Goal: Task Accomplishment & Management: Manage account settings

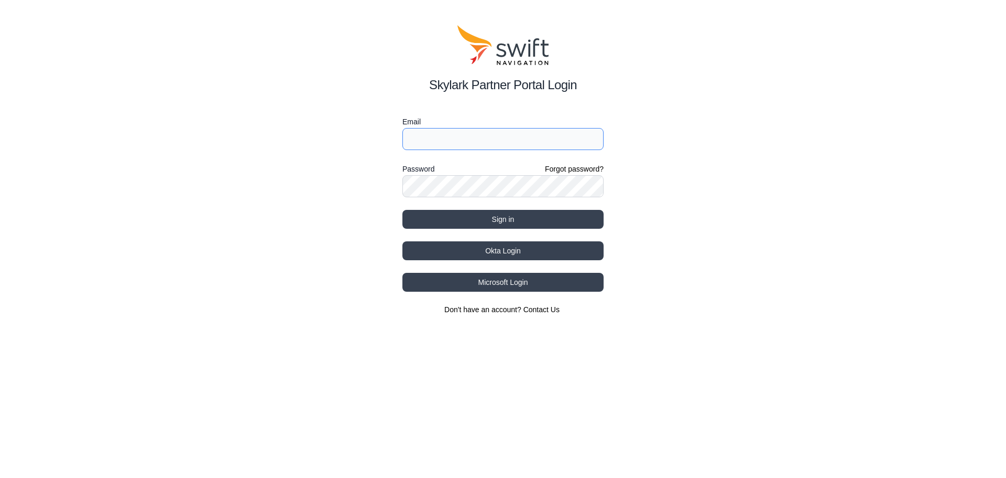
click at [477, 133] on input "Email" at bounding box center [503, 139] width 201 height 22
drag, startPoint x: 500, startPoint y: 137, endPoint x: 328, endPoint y: 149, distance: 172.4
click at [328, 149] on div "Skylark Partner Portal Login Email BABAK@AGHAJANI.de Password Forgot password? …" at bounding box center [503, 170] width 1006 height 340
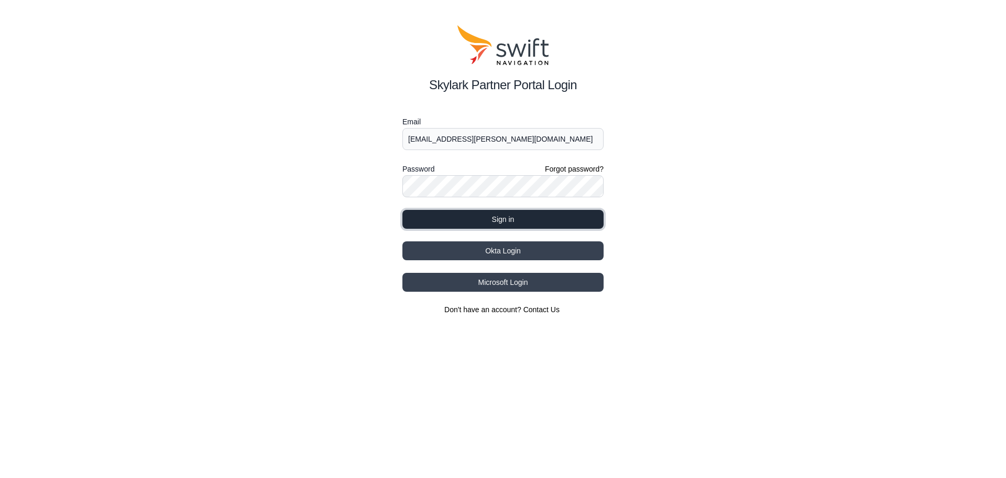
click at [492, 216] on button "Sign in" at bounding box center [503, 219] width 201 height 19
click at [514, 221] on button "Sign in" at bounding box center [503, 219] width 201 height 19
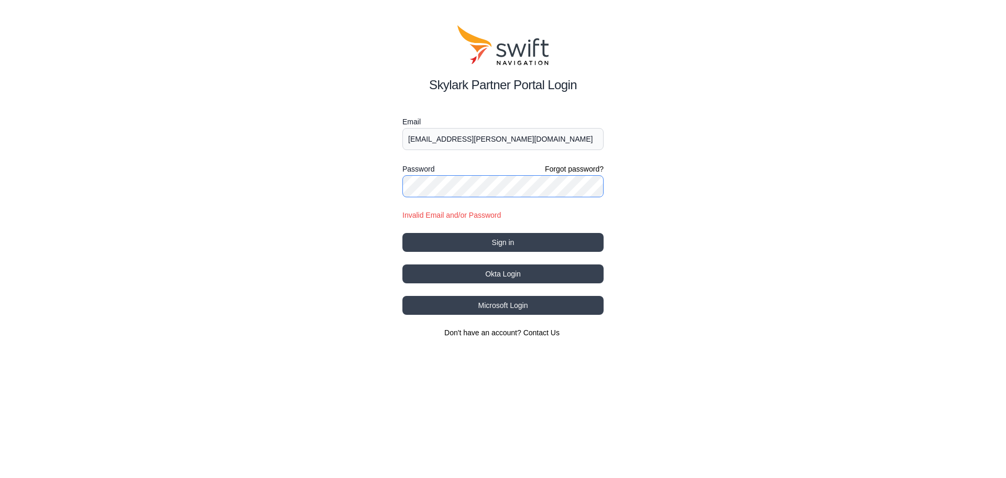
click at [285, 179] on div "Skylark Partner Portal Login Email babak.aghajani-talesh@telekom.de Password Fo…" at bounding box center [503, 181] width 1006 height 363
click at [528, 234] on button "Sign in" at bounding box center [503, 242] width 201 height 19
click at [555, 136] on input "[EMAIL_ADDRESS][PERSON_NAME][DOMAIN_NAME]" at bounding box center [503, 139] width 201 height 22
type input "[EMAIL_ADDRESS][PERSON_NAME][DOMAIN_NAME]"
click at [544, 239] on button "Sign in" at bounding box center [503, 242] width 201 height 19
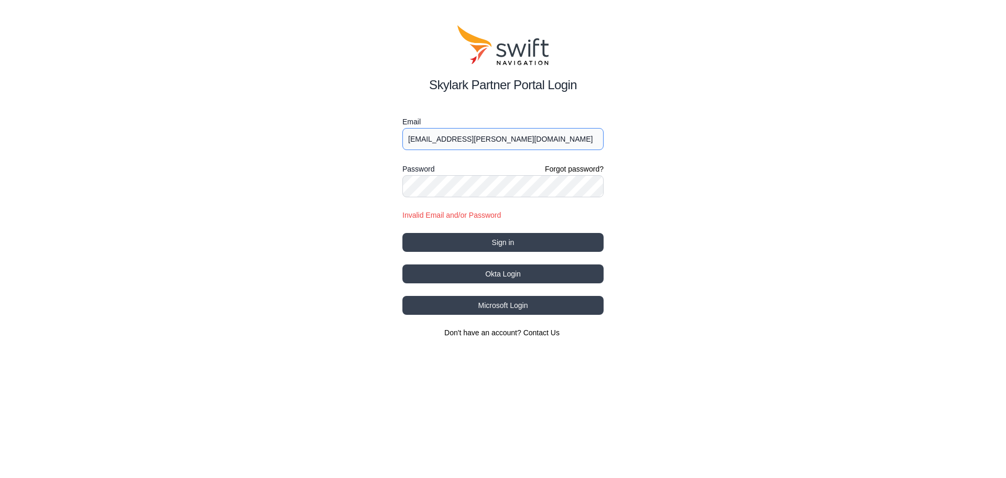
drag, startPoint x: 541, startPoint y: 144, endPoint x: 375, endPoint y: 144, distance: 165.6
click at [375, 144] on div "Skylark Partner Portal Login Email babak.aghajani-talesh@telekom.de Password Fo…" at bounding box center [503, 181] width 1006 height 363
click at [405, 141] on input "[EMAIL_ADDRESS][PERSON_NAME][DOMAIN_NAME]" at bounding box center [503, 139] width 201 height 22
drag, startPoint x: 426, startPoint y: 138, endPoint x: 336, endPoint y: 136, distance: 89.6
click at [336, 136] on div "Skylark Partner Portal Login Email babak.aghajani-talesh@telekom.de Password Fo…" at bounding box center [503, 181] width 1006 height 363
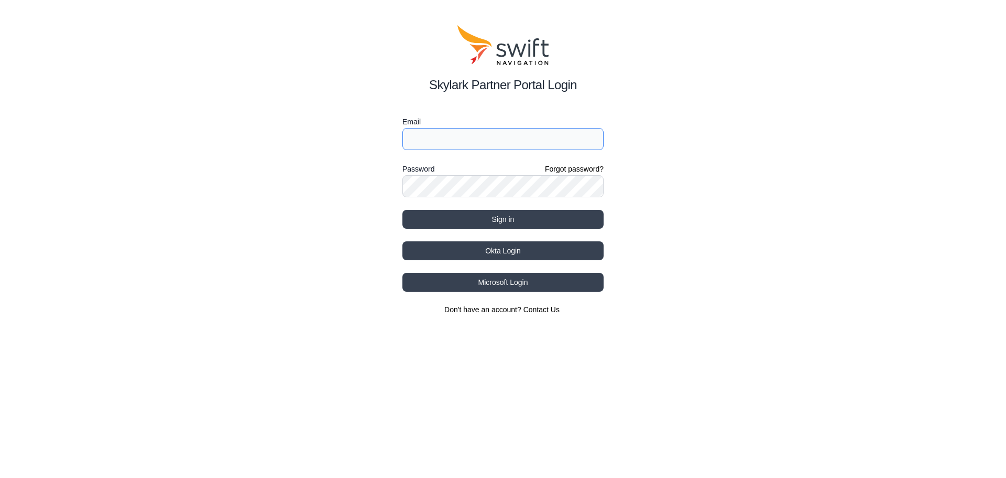
click at [436, 138] on input "Email" at bounding box center [503, 139] width 201 height 22
paste input "[EMAIL_ADDRESS][PERSON_NAME][DOMAIN_NAME]"
type input "[EMAIL_ADDRESS][PERSON_NAME][DOMAIN_NAME]"
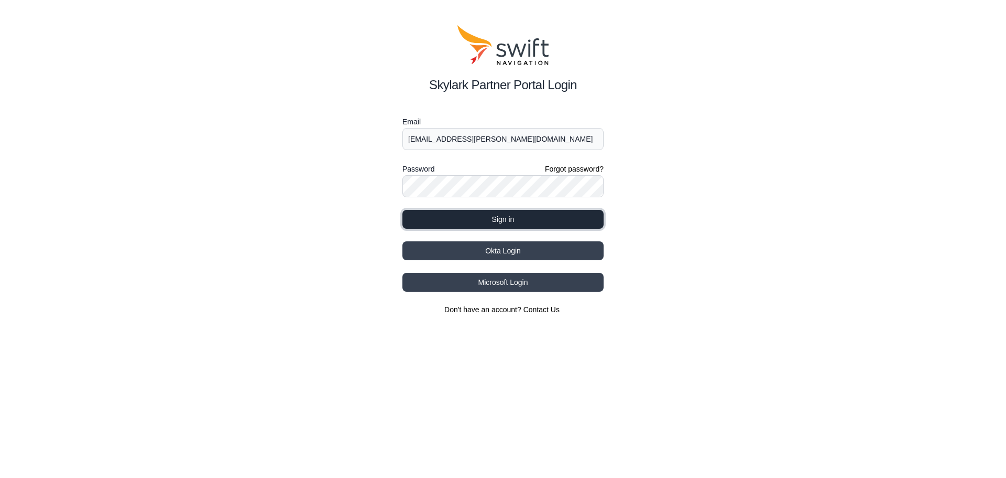
click at [479, 214] on button "Sign in" at bounding box center [503, 219] width 201 height 19
select select
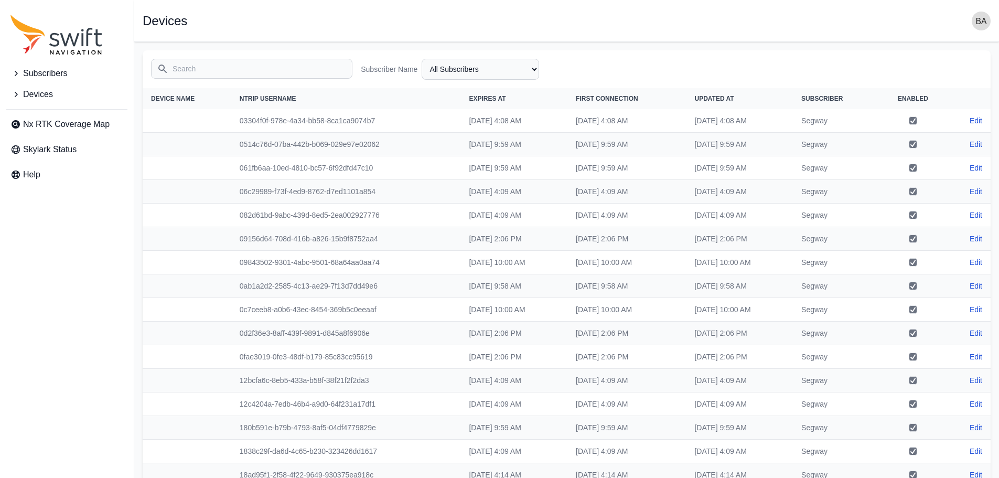
click at [48, 93] on span "Devices" at bounding box center [38, 94] width 30 height 13
click at [45, 72] on span "Subscribers" at bounding box center [45, 73] width 44 height 13
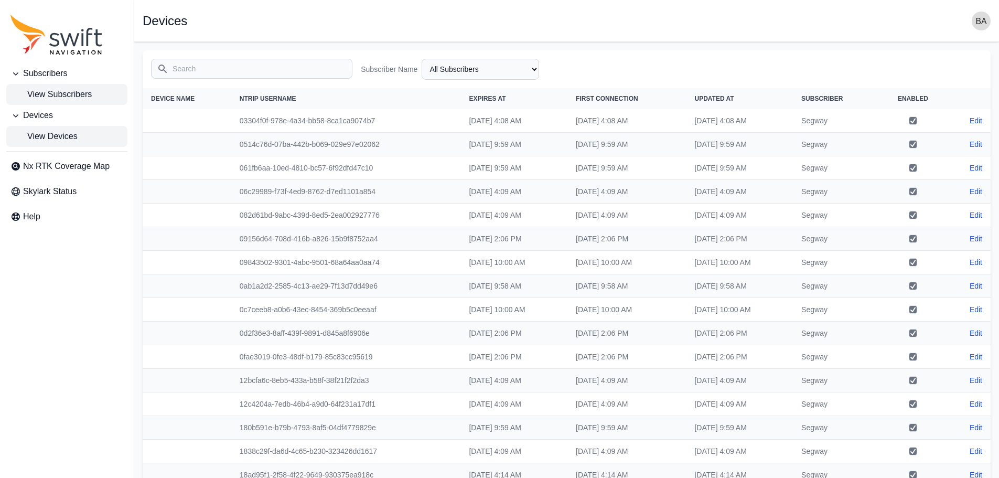
click at [77, 97] on span "View Subscribers" at bounding box center [50, 94] width 81 height 13
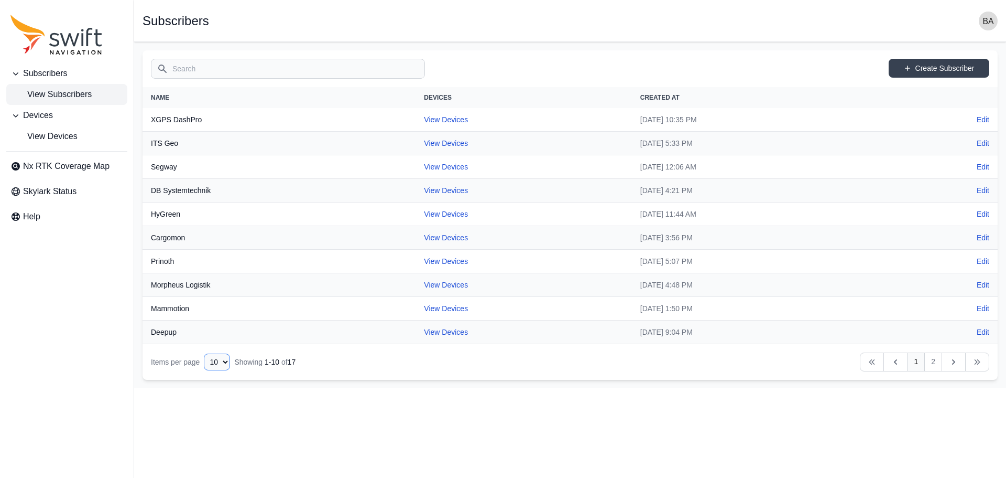
click at [229, 364] on select "10 15 20 25 50" at bounding box center [217, 361] width 26 height 17
select select "50"
click at [204, 370] on select "10 15 20 25 50" at bounding box center [217, 361] width 26 height 17
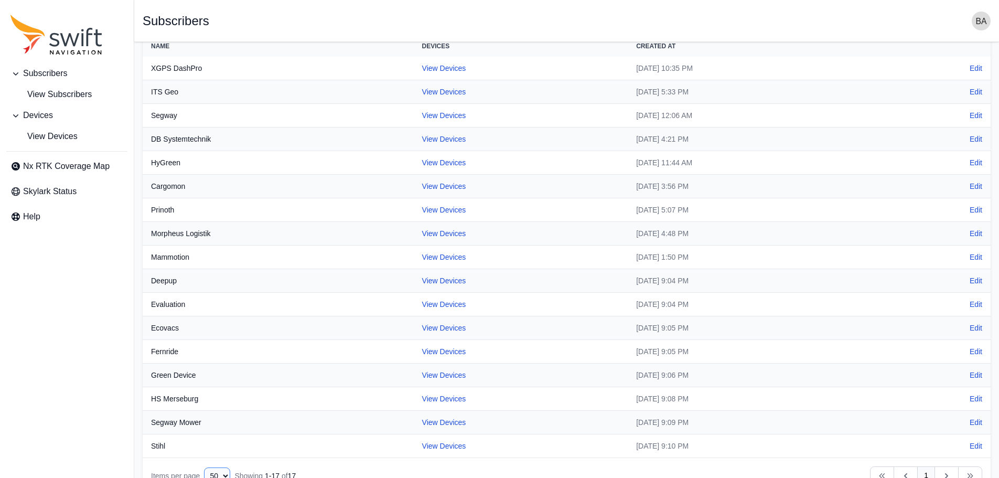
scroll to position [75, 0]
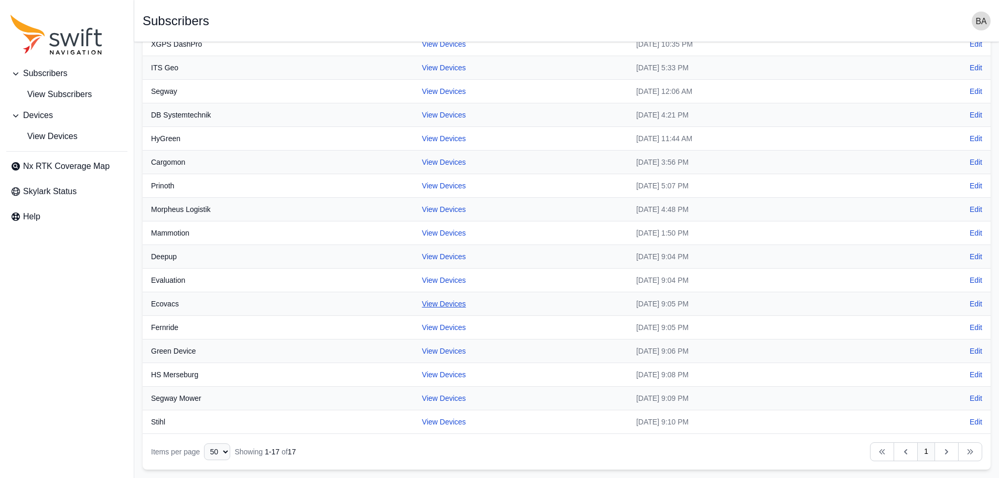
click at [422, 307] on link "View Devices" at bounding box center [444, 303] width 44 height 8
select select "47922e2e-1209-417f-9f9e-f8cd35f6d380"
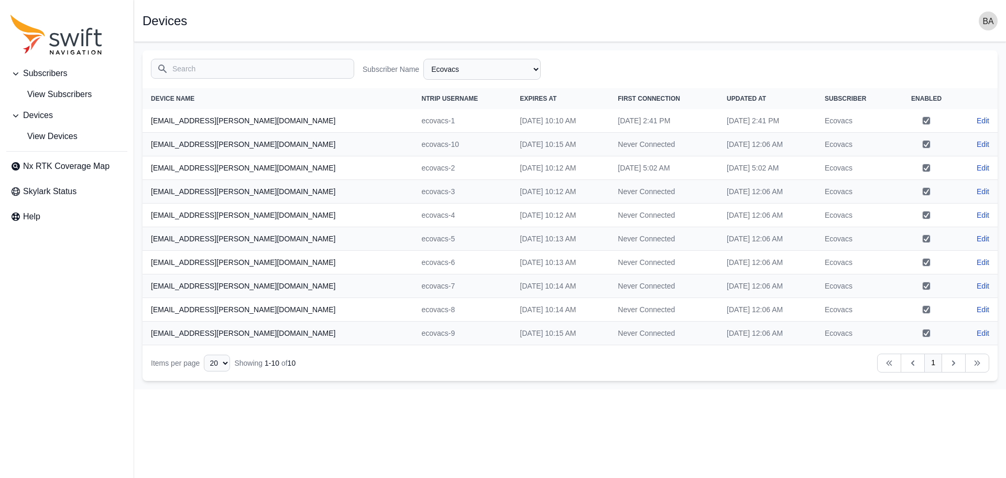
drag, startPoint x: 574, startPoint y: 172, endPoint x: 658, endPoint y: 177, distance: 84.0
click at [658, 177] on td "[DATE] 5:02 AM" at bounding box center [664, 168] width 109 height 24
click at [663, 180] on td "Never Connected" at bounding box center [664, 192] width 109 height 24
drag, startPoint x: 650, startPoint y: 172, endPoint x: 569, endPoint y: 172, distance: 81.8
click at [610, 172] on td "[DATE] 5:02 AM" at bounding box center [664, 168] width 109 height 24
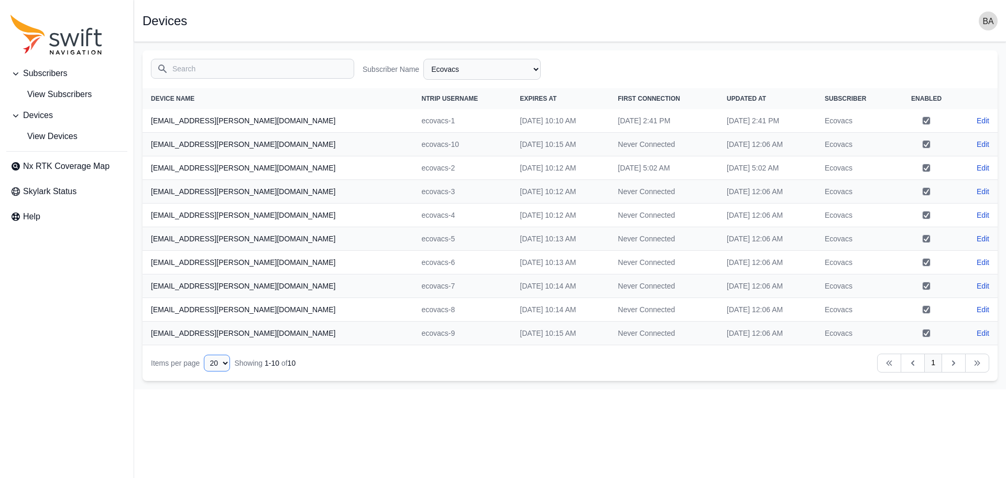
click at [223, 366] on select "10 15 20 25 50" at bounding box center [217, 362] width 26 height 17
click at [46, 93] on span "View Subscribers" at bounding box center [50, 94] width 81 height 13
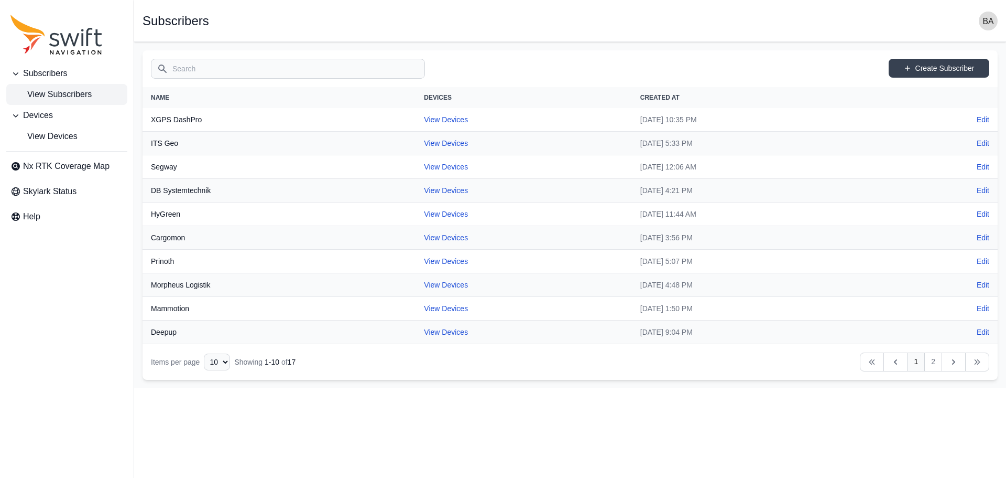
click at [181, 312] on th "Mammotion" at bounding box center [279, 309] width 273 height 24
click at [416, 316] on td "View Devices" at bounding box center [524, 309] width 216 height 24
click at [416, 314] on td "View Devices" at bounding box center [524, 309] width 216 height 24
click at [424, 306] on link "View Devices" at bounding box center [446, 308] width 44 height 8
select select "3b15b43b-1669-4ed1-98a2-52b11d9c3b06"
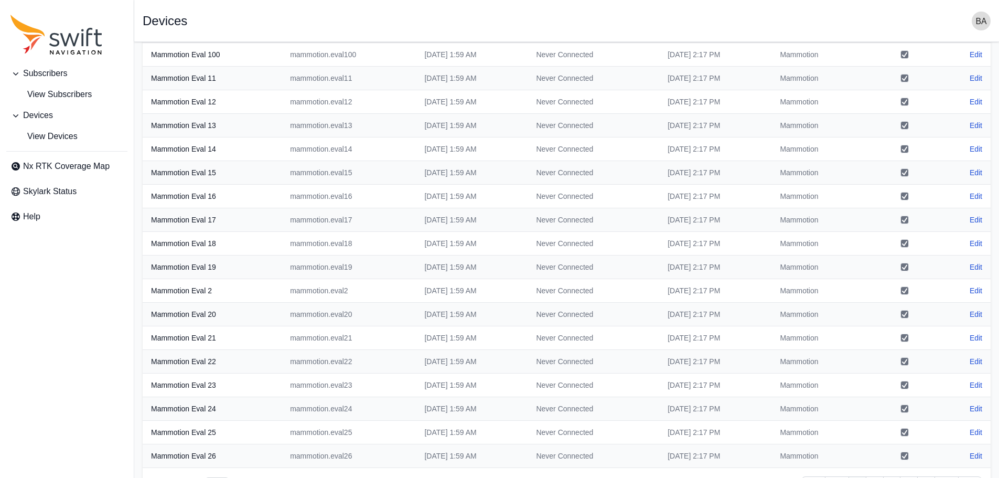
scroll to position [147, 0]
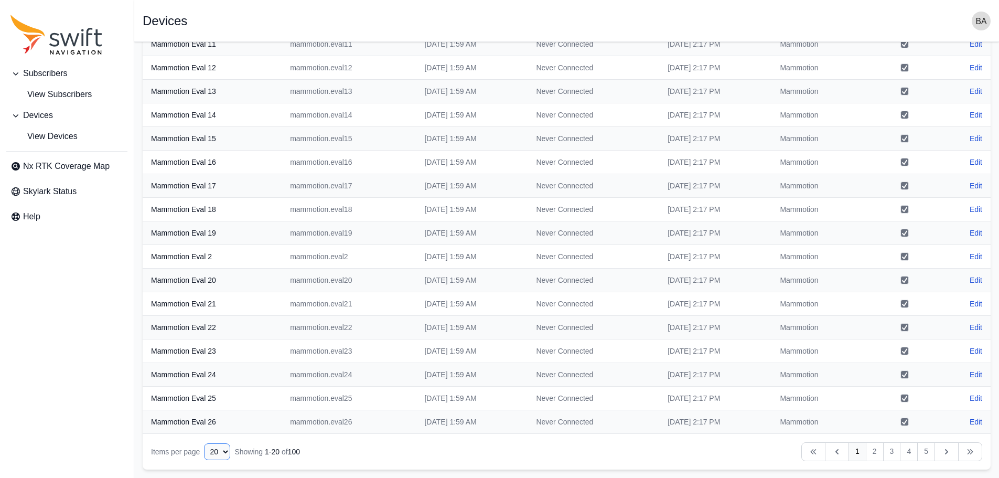
click at [214, 455] on select "10 15 20 25 50" at bounding box center [217, 451] width 26 height 17
select select "50"
click at [204, 460] on select "10 15 20 25 50" at bounding box center [217, 451] width 26 height 17
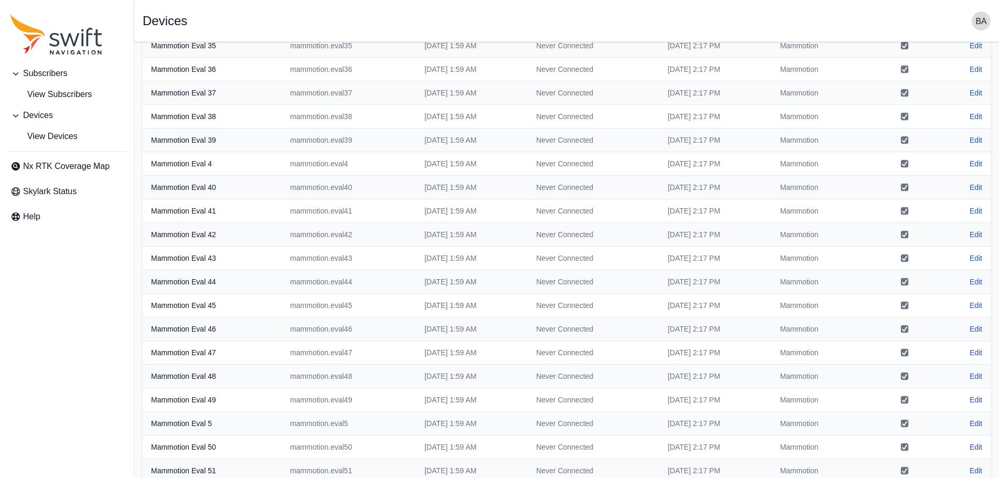
scroll to position [855, 0]
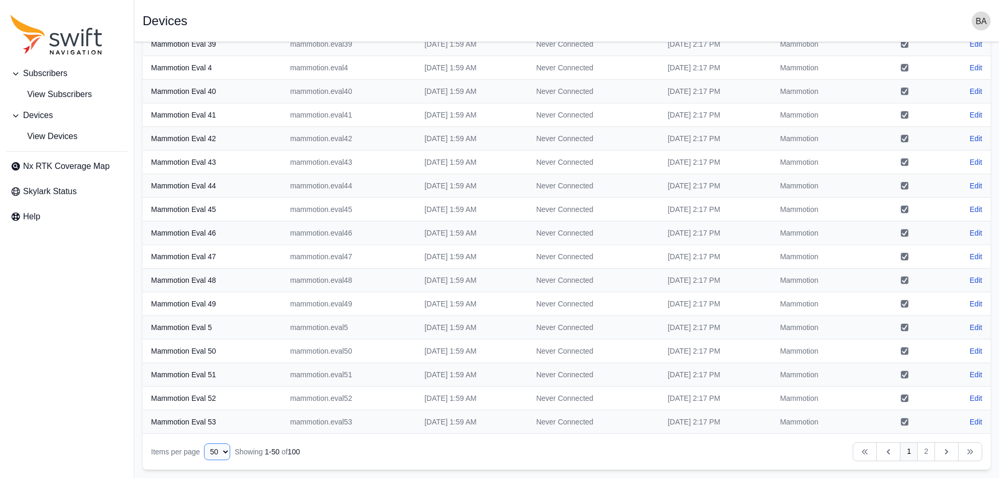
click at [219, 457] on select "10 15 20 25 50" at bounding box center [217, 451] width 26 height 17
click at [219, 451] on select "10 15 20 25 50" at bounding box center [217, 451] width 26 height 17
click at [925, 451] on link "2" at bounding box center [926, 451] width 18 height 19
